Goal: Task Accomplishment & Management: Complete application form

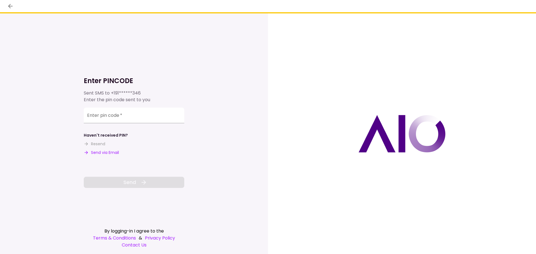
type input "******"
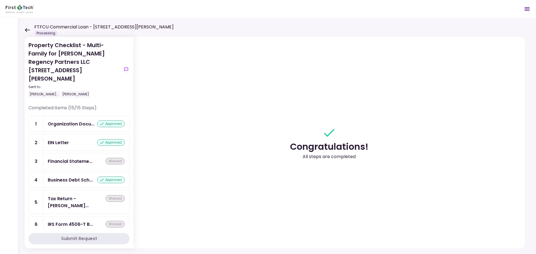
click at [27, 30] on icon at bounding box center [27, 30] width 5 height 4
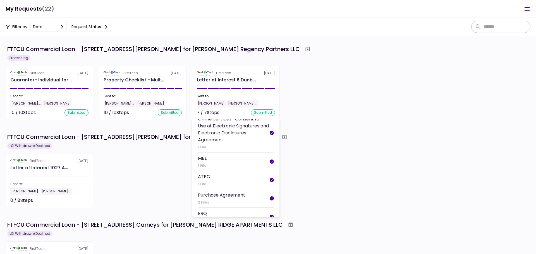
scroll to position [81, 0]
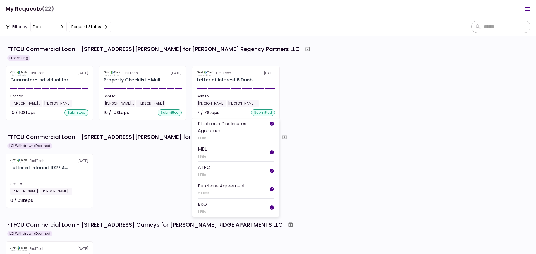
click at [233, 93] on section "FirstTech [DATE] Letter of Interest 6 Dunb... Sent to: [PERSON_NAME] [PERSON_NA…" at bounding box center [236, 93] width 88 height 54
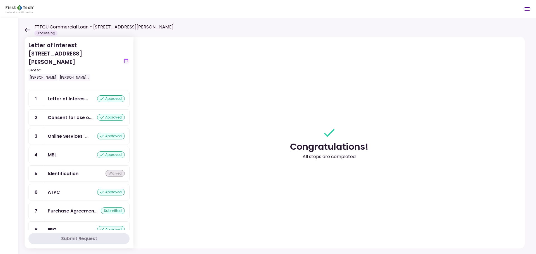
scroll to position [13, 0]
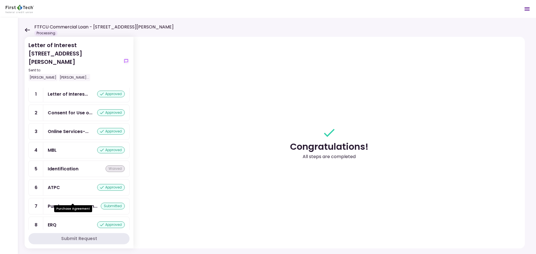
click at [82, 203] on div "Purchase Agreemen..." at bounding box center [73, 206] width 50 height 7
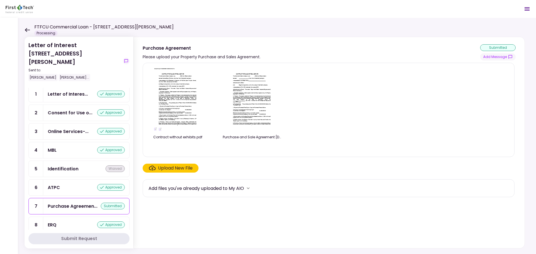
click at [181, 164] on label "Upload New File" at bounding box center [171, 168] width 56 height 9
click at [0, 0] on input "Upload New File" at bounding box center [0, 0] width 0 height 0
click at [166, 167] on div "Upload New File" at bounding box center [175, 168] width 35 height 7
click at [0, 0] on input "Upload New File" at bounding box center [0, 0] width 0 height 0
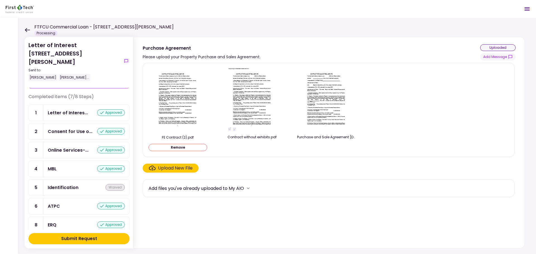
click at [81, 241] on div "Submit Request" at bounding box center [79, 239] width 36 height 7
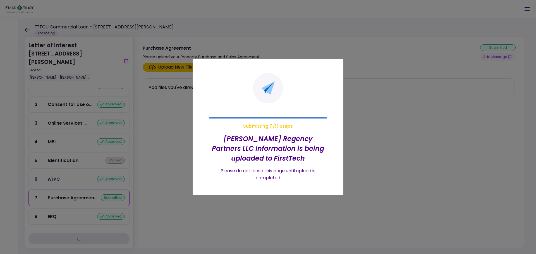
scroll to position [13, 0]
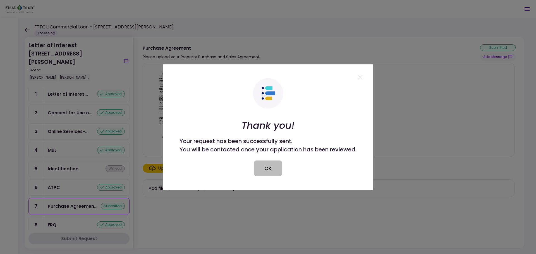
click at [279, 173] on button "OK" at bounding box center [268, 168] width 28 height 16
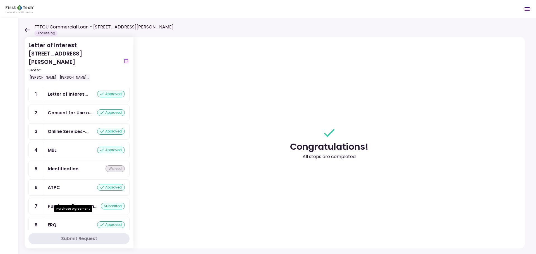
click at [58, 203] on div "Purchase Agreement" at bounding box center [73, 207] width 38 height 11
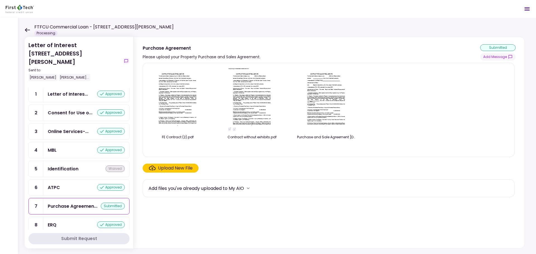
click at [67, 89] on div "Letter of Interes... approved" at bounding box center [86, 94] width 86 height 16
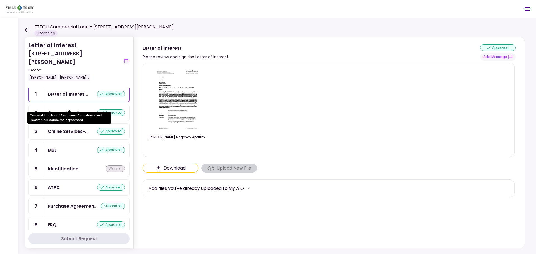
click at [71, 108] on div "Consent for Use of Electronic Signatures and Electronic Disclosures Agreement" at bounding box center [69, 116] width 84 height 16
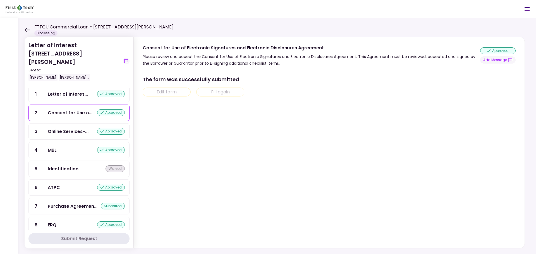
click at [79, 183] on div "ATPC approved" at bounding box center [86, 188] width 86 height 16
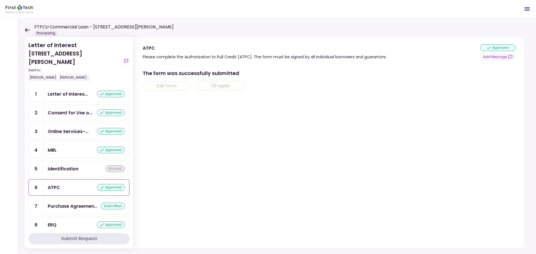
click at [30, 31] on div "FTFCU Commercial Loan - [STREET_ADDRESS][PERSON_NAME] Processing" at bounding box center [99, 30] width 149 height 12
click at [28, 31] on icon at bounding box center [27, 30] width 5 height 4
